Goal: Task Accomplishment & Management: Use online tool/utility

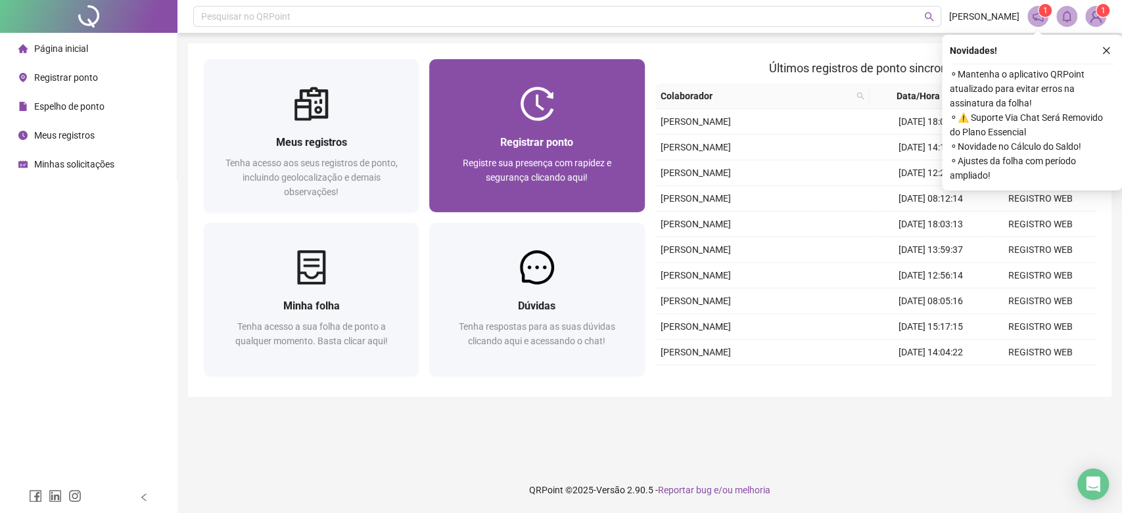
click at [535, 158] on span "Registre sua presença com rapidez e segurança clicando aqui!" at bounding box center [537, 170] width 148 height 25
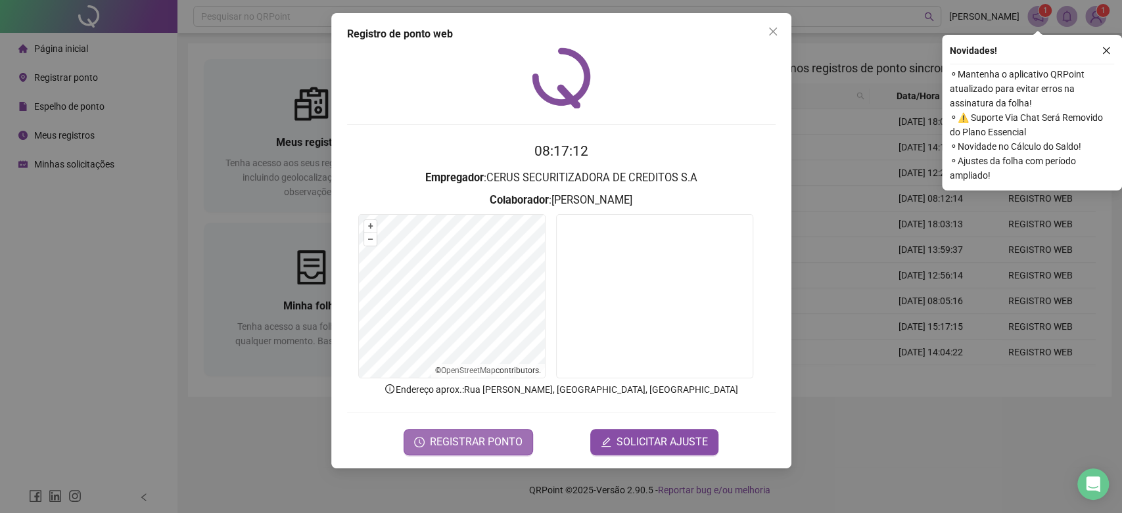
click at [509, 451] on button "REGISTRAR PONTO" at bounding box center [467, 442] width 129 height 26
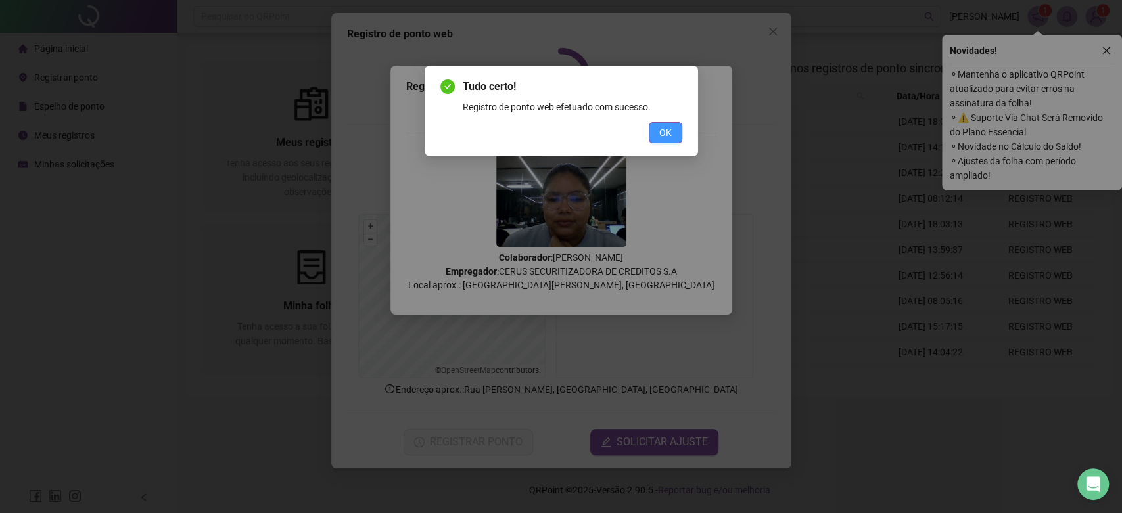
click at [664, 134] on span "OK" at bounding box center [665, 132] width 12 height 14
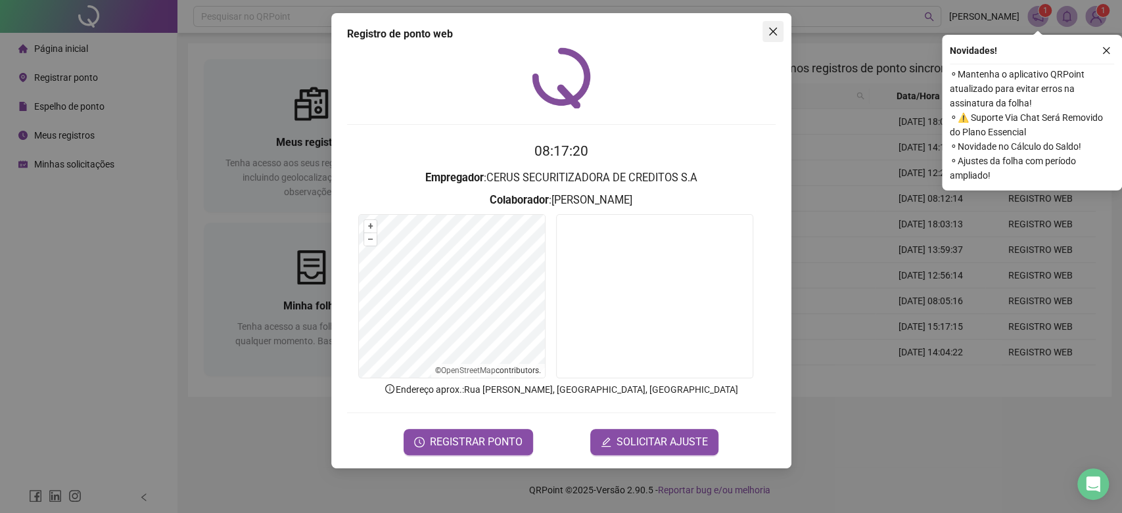
click at [773, 37] on button "Close" at bounding box center [772, 31] width 21 height 21
